Goal: Find specific page/section: Find specific page/section

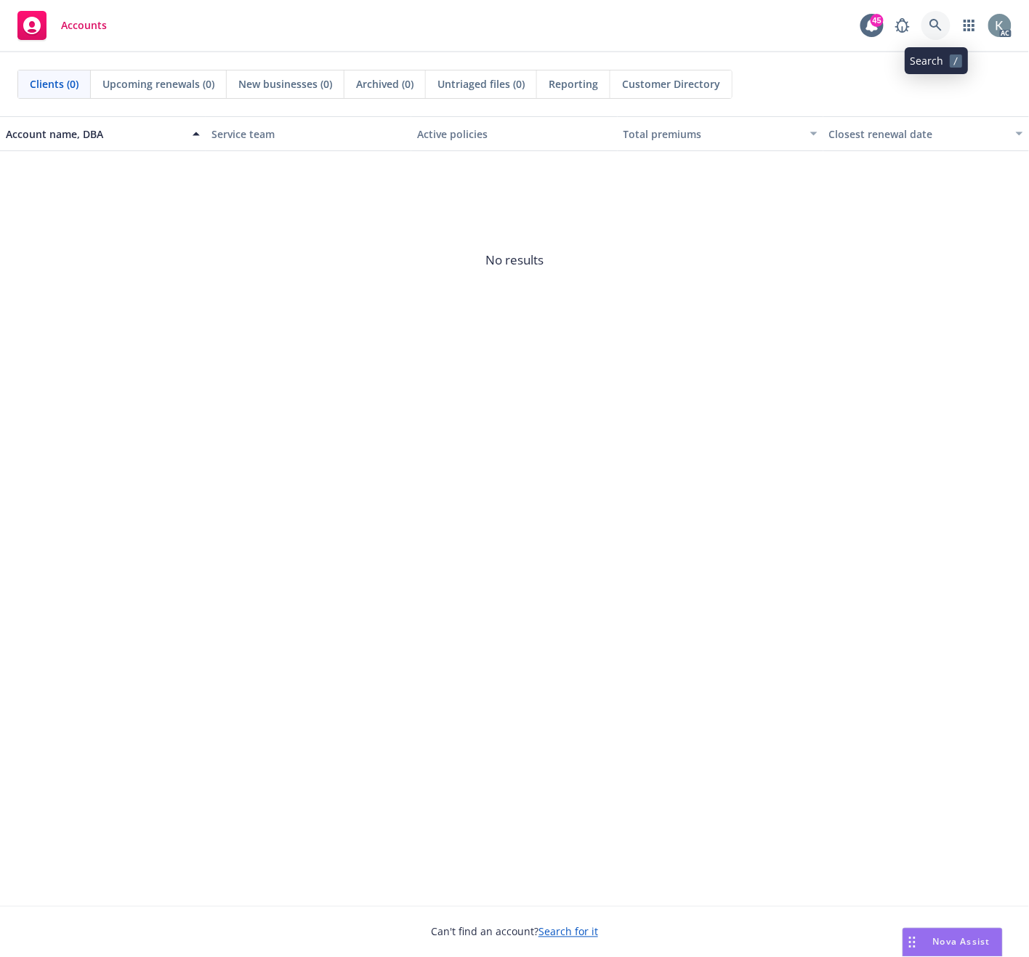
click at [928, 24] on link at bounding box center [935, 25] width 29 height 29
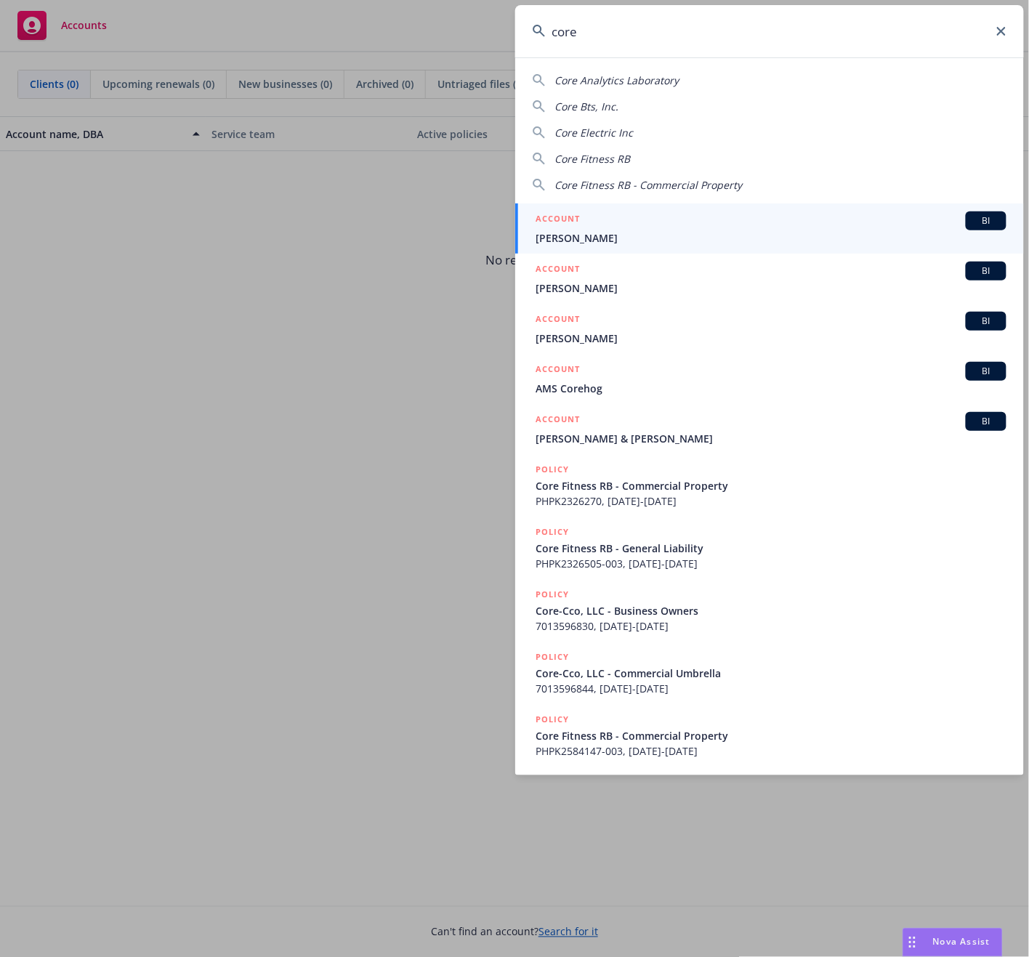
drag, startPoint x: 601, startPoint y: 32, endPoint x: 533, endPoint y: 47, distance: 69.3
click at [534, 47] on input "core" at bounding box center [769, 31] width 509 height 52
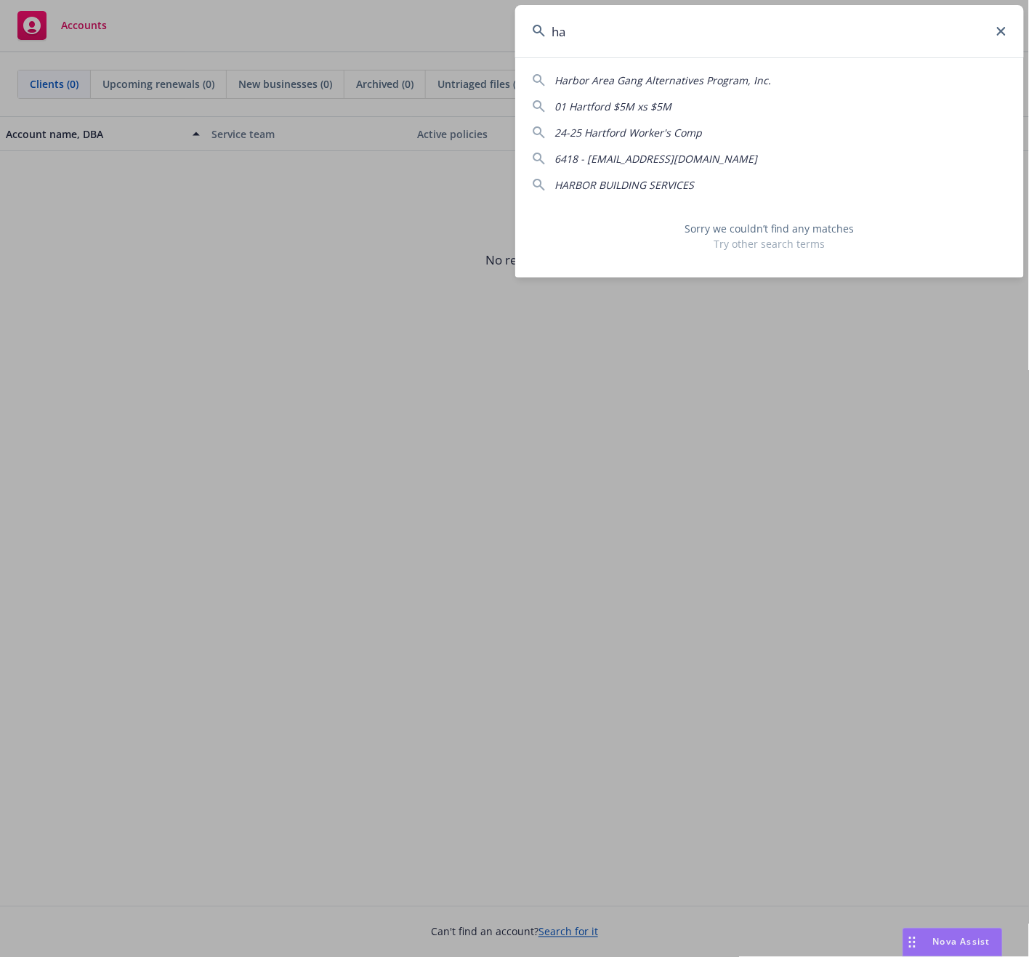
type input "h"
drag, startPoint x: 664, startPoint y: 35, endPoint x: 517, endPoint y: 44, distance: 147.8
click at [517, 44] on input "har250724515505" at bounding box center [769, 31] width 509 height 52
click at [663, 28] on input "har250724515505" at bounding box center [769, 31] width 509 height 52
drag, startPoint x: 663, startPoint y: 28, endPoint x: 512, endPoint y: 37, distance: 150.7
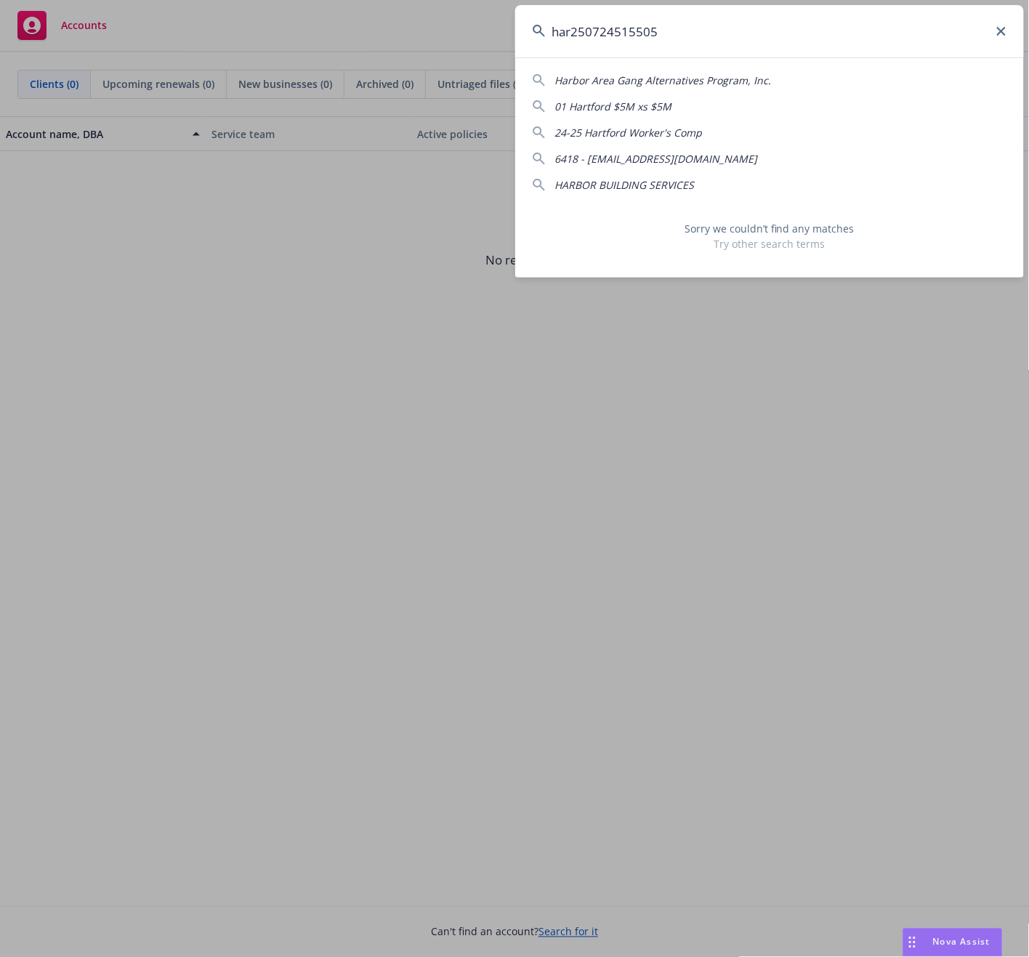
click at [512, 37] on div "har250724515505 Harbor Area Gang Alternatives Program, Inc. 01 Hartford $5M xs …" at bounding box center [514, 478] width 1029 height 957
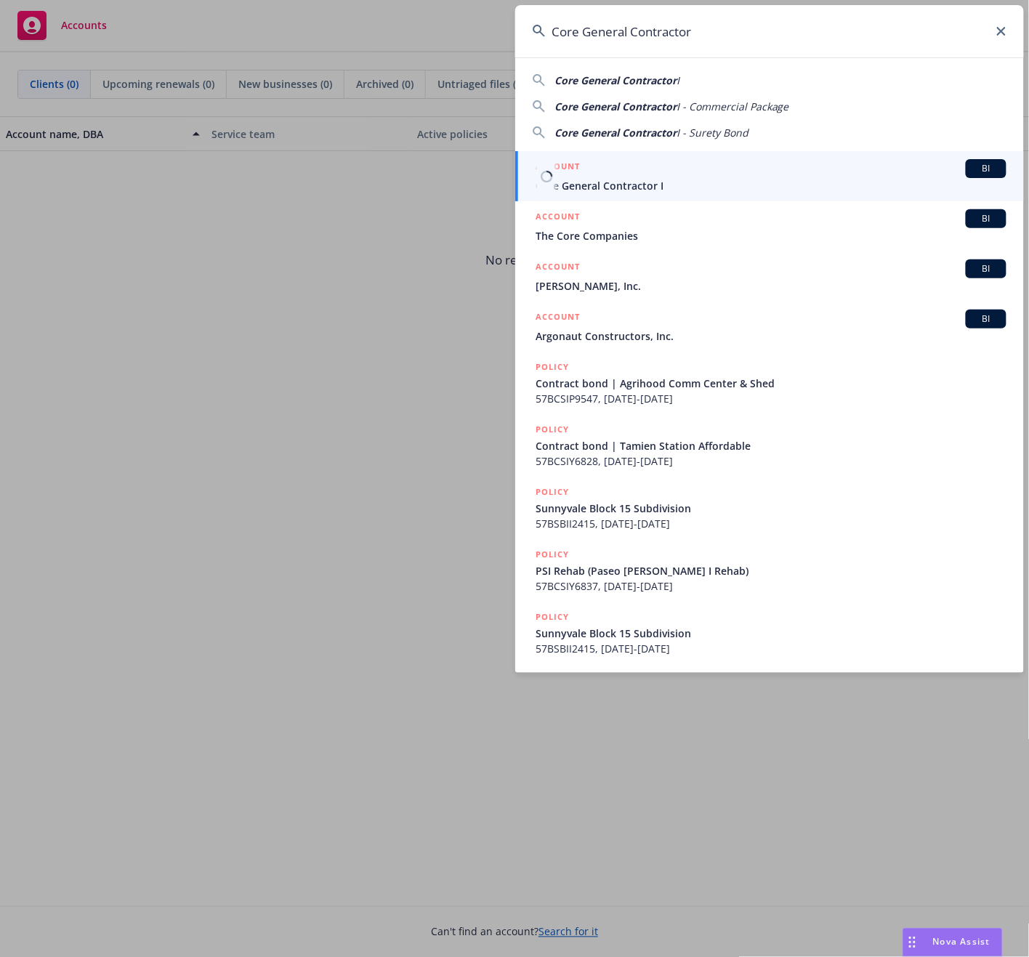
type input "Core General Contractor"
click at [562, 185] on span "Core General Contractor I" at bounding box center [771, 185] width 471 height 15
